Goal: Transaction & Acquisition: Download file/media

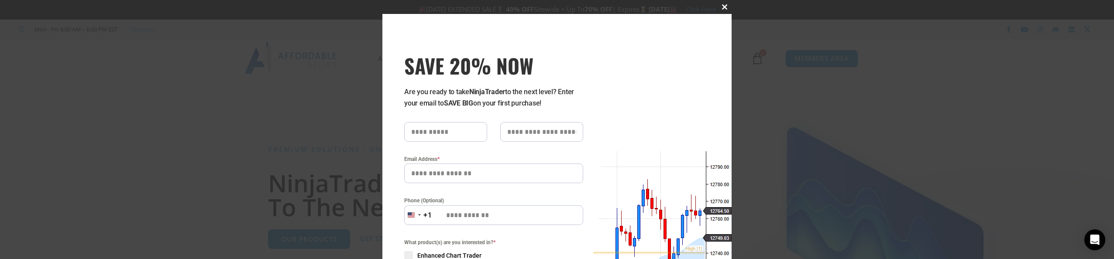
click at [723, 7] on span at bounding box center [724, 6] width 14 height 5
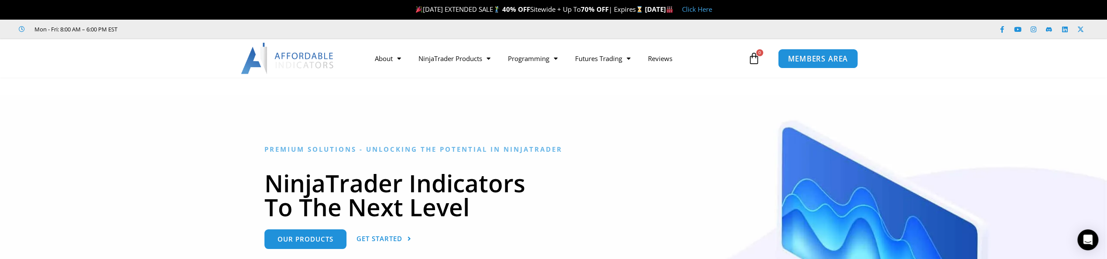
click at [800, 52] on link "MEMBERS AREA" at bounding box center [818, 58] width 80 height 20
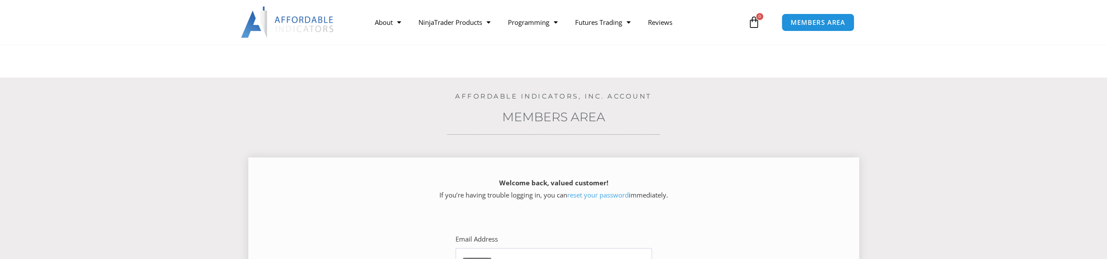
scroll to position [175, 0]
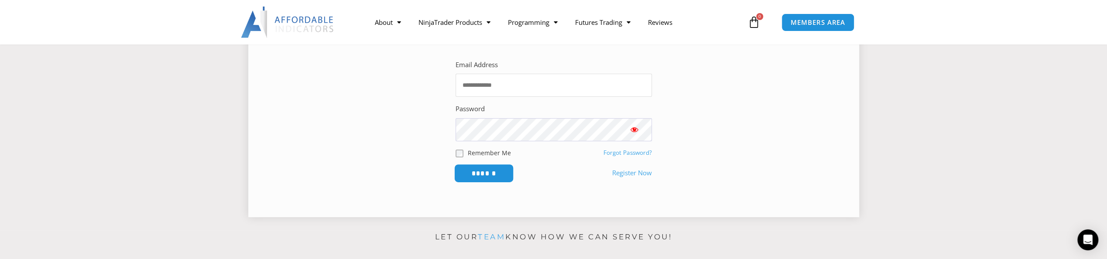
type input "**********"
click at [485, 176] on input "******" at bounding box center [484, 173] width 60 height 19
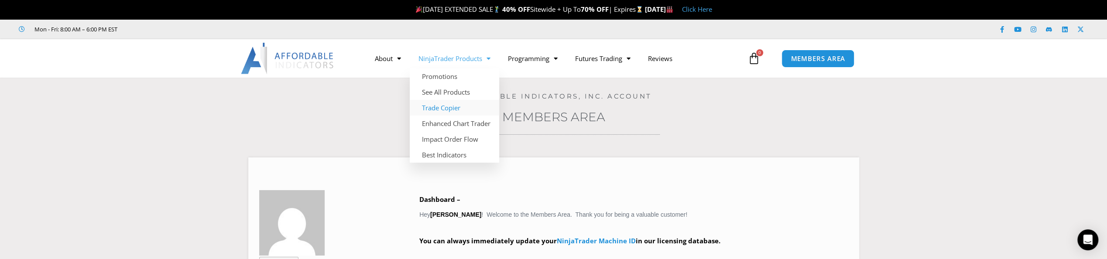
click at [449, 110] on link "Trade Copier" at bounding box center [454, 108] width 89 height 16
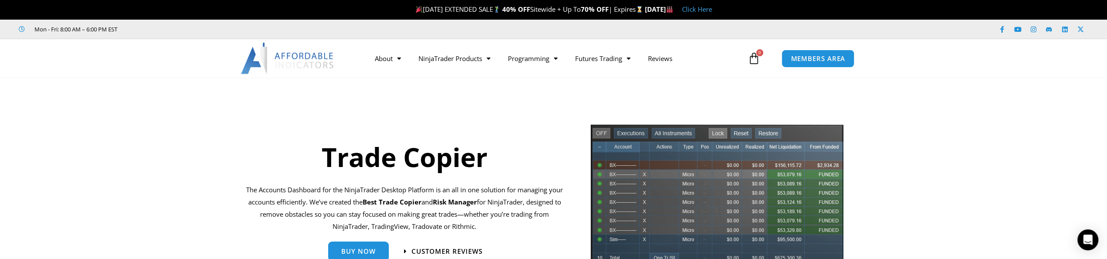
click at [755, 62] on icon at bounding box center [754, 58] width 12 height 12
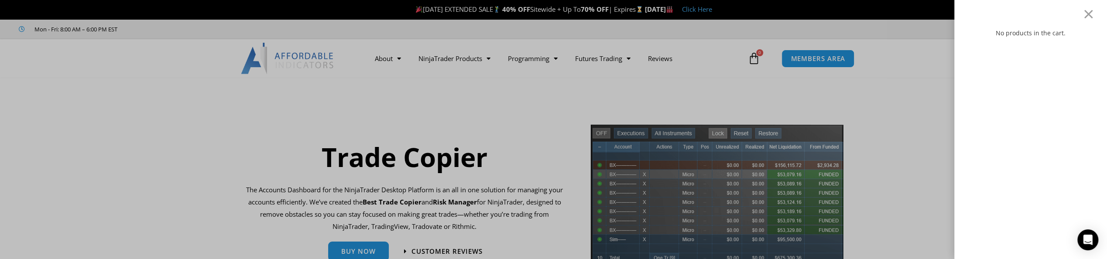
click at [752, 87] on div "No products in the cart." at bounding box center [553, 129] width 1107 height 259
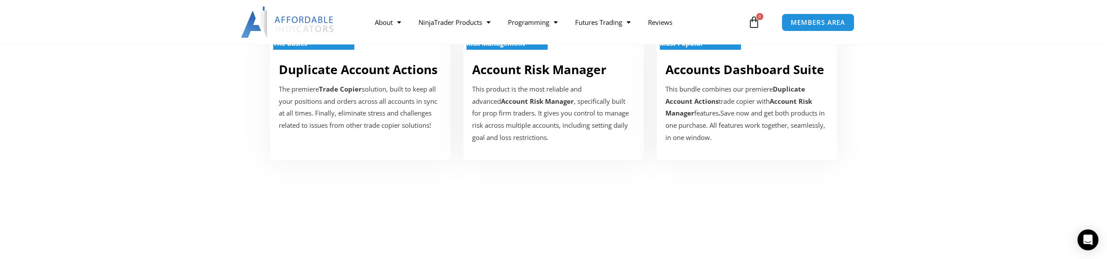
scroll to position [175, 0]
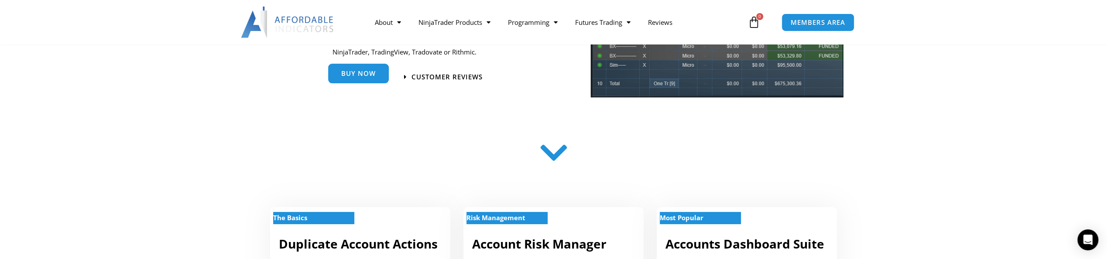
click at [365, 75] on span "Buy Now" at bounding box center [358, 73] width 34 height 7
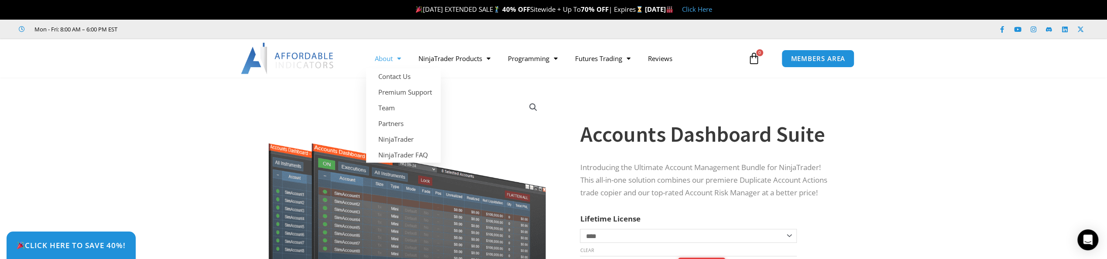
click at [400, 55] on span "Menu" at bounding box center [397, 58] width 8 height 15
click at [399, 56] on span "Menu" at bounding box center [397, 58] width 8 height 15
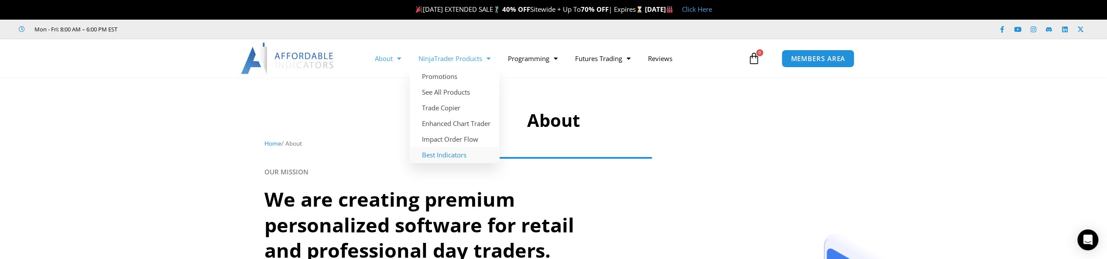
click at [449, 154] on link "Best Indicators" at bounding box center [454, 155] width 89 height 16
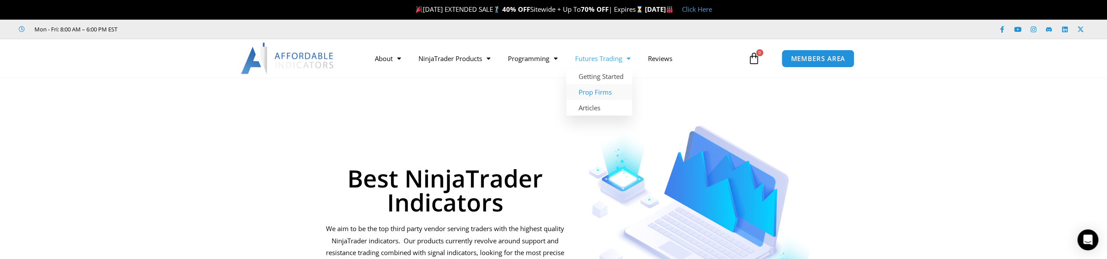
click at [609, 89] on link "Prop Firms" at bounding box center [599, 92] width 66 height 16
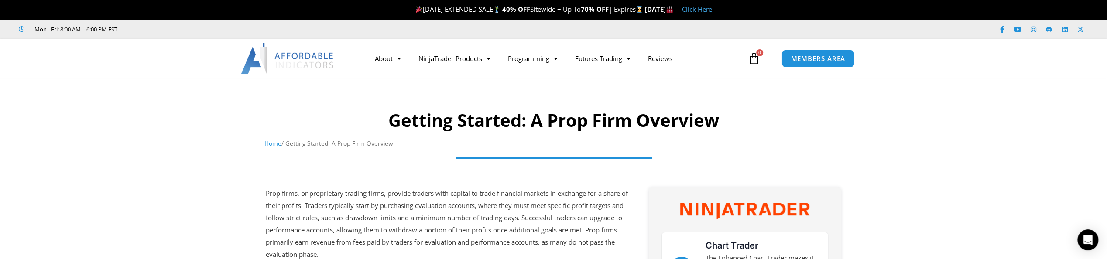
click at [712, 8] on link "Click Here" at bounding box center [697, 9] width 30 height 9
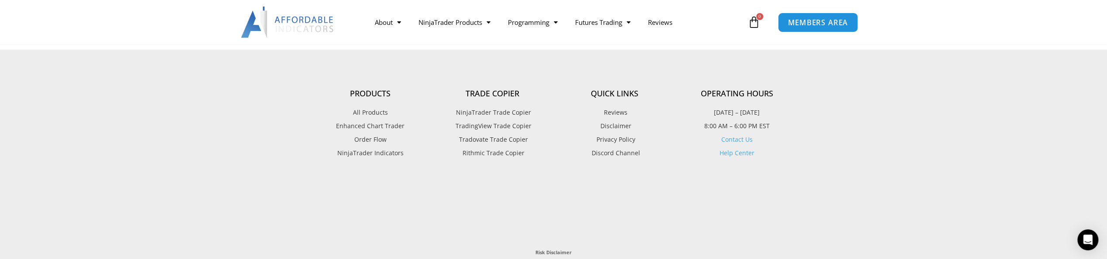
scroll to position [2094, 0]
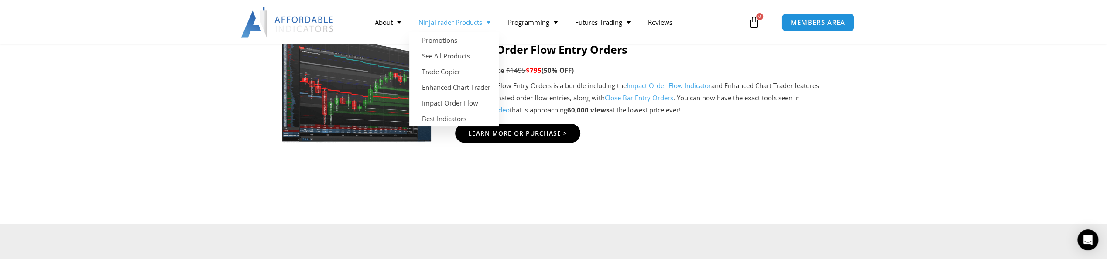
click at [488, 21] on span "Menu" at bounding box center [486, 22] width 8 height 15
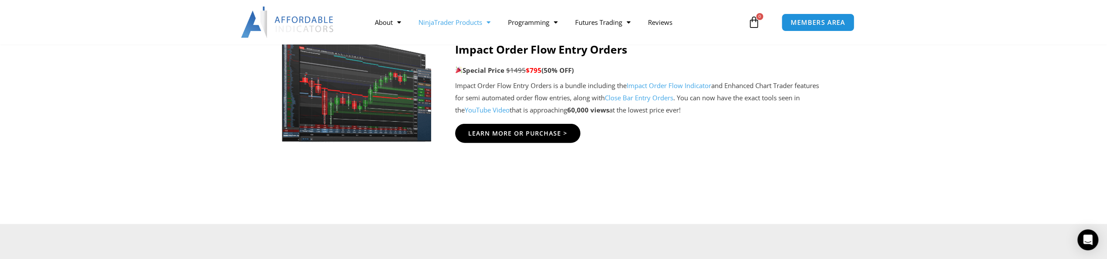
click at [488, 21] on span "Menu" at bounding box center [486, 22] width 8 height 15
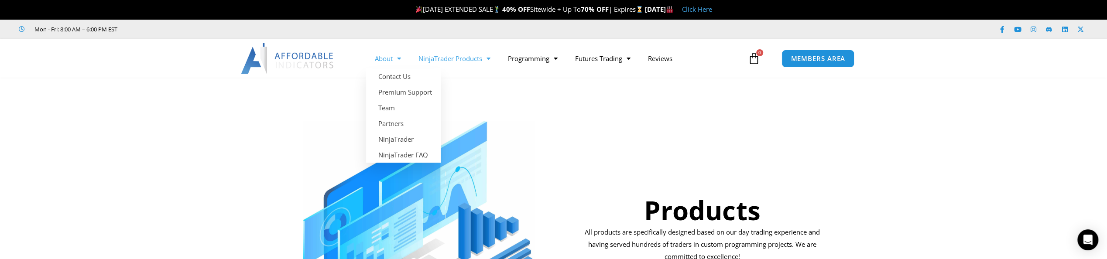
click at [395, 56] on span "Menu" at bounding box center [397, 58] width 8 height 15
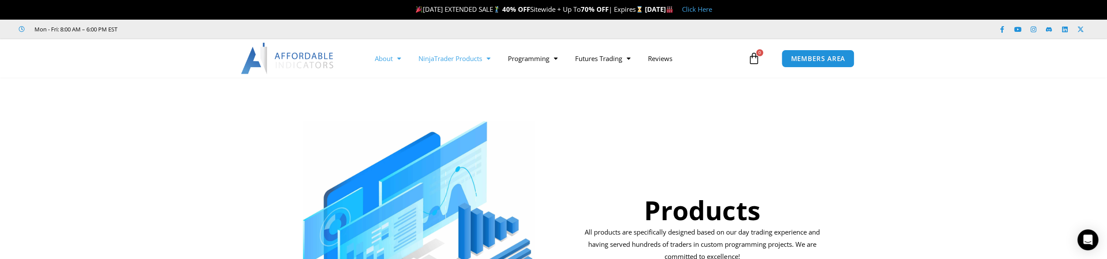
click at [400, 59] on span "Menu" at bounding box center [397, 58] width 8 height 15
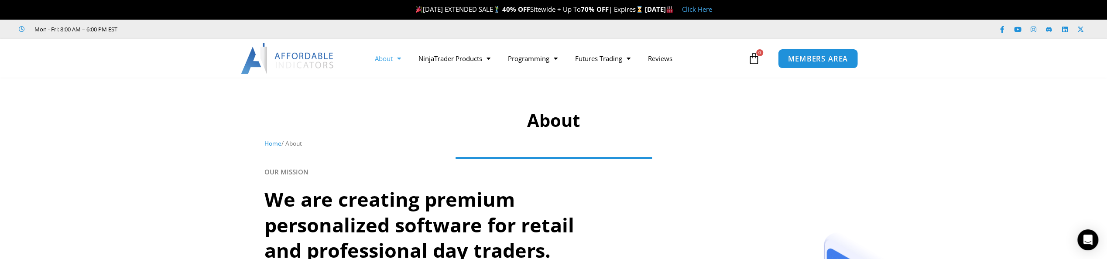
click at [814, 60] on span "MEMBERS AREA" at bounding box center [818, 58] width 60 height 7
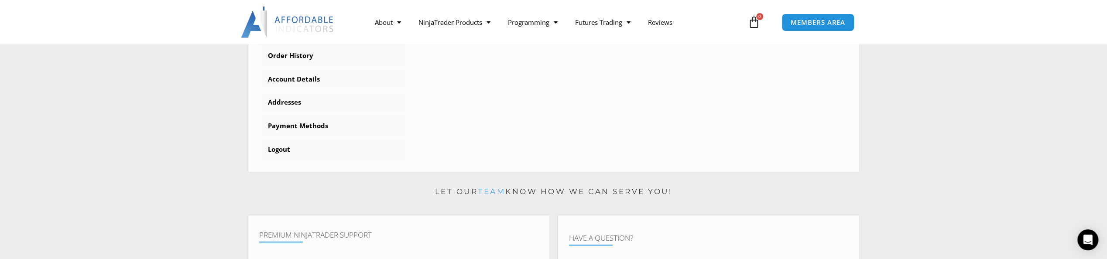
scroll to position [175, 0]
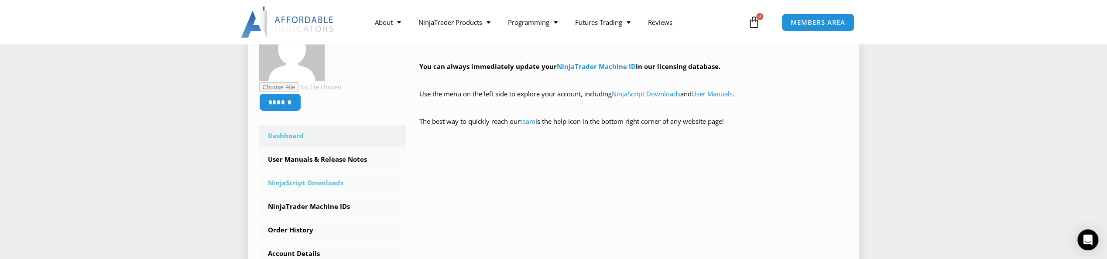
click at [307, 182] on link "NinjaScript Downloads" at bounding box center [332, 183] width 147 height 23
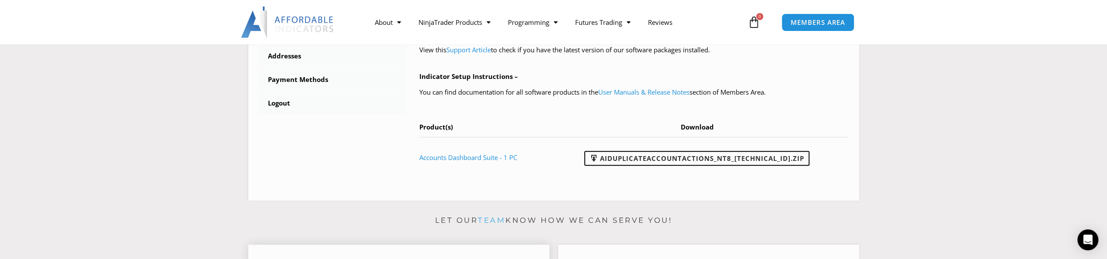
scroll to position [349, 0]
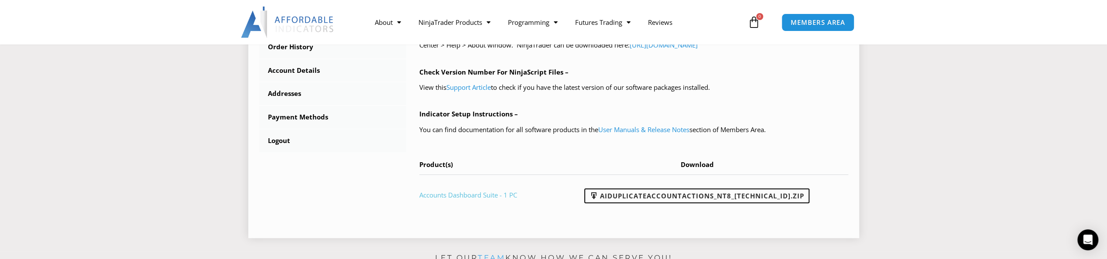
click at [478, 195] on link "Accounts Dashboard Suite - 1 PC" at bounding box center [468, 195] width 98 height 9
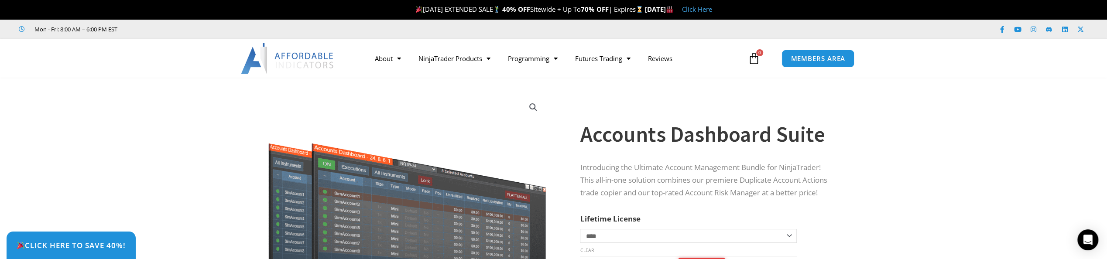
scroll to position [175, 0]
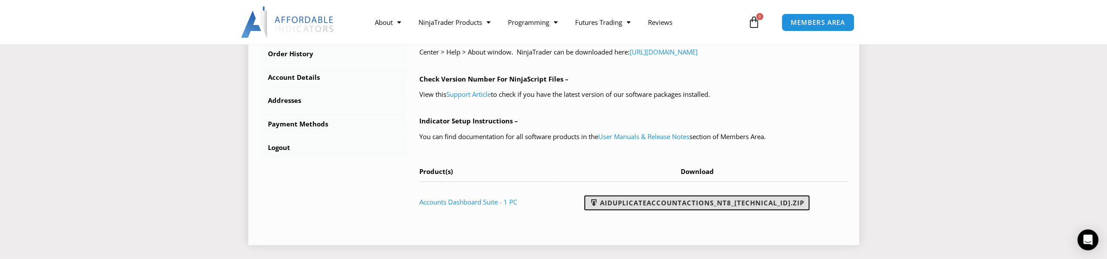
click at [676, 199] on link "AIDuplicateAccountActions_NT8_[TECHNICAL_ID].zip" at bounding box center [696, 202] width 225 height 15
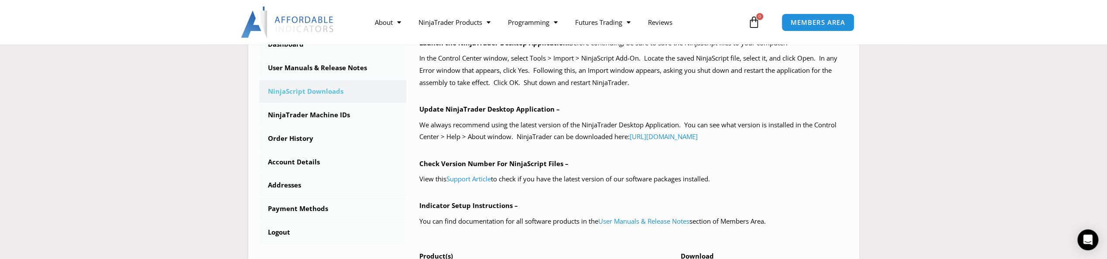
scroll to position [168, 0]
